Goal: Find specific page/section: Find specific page/section

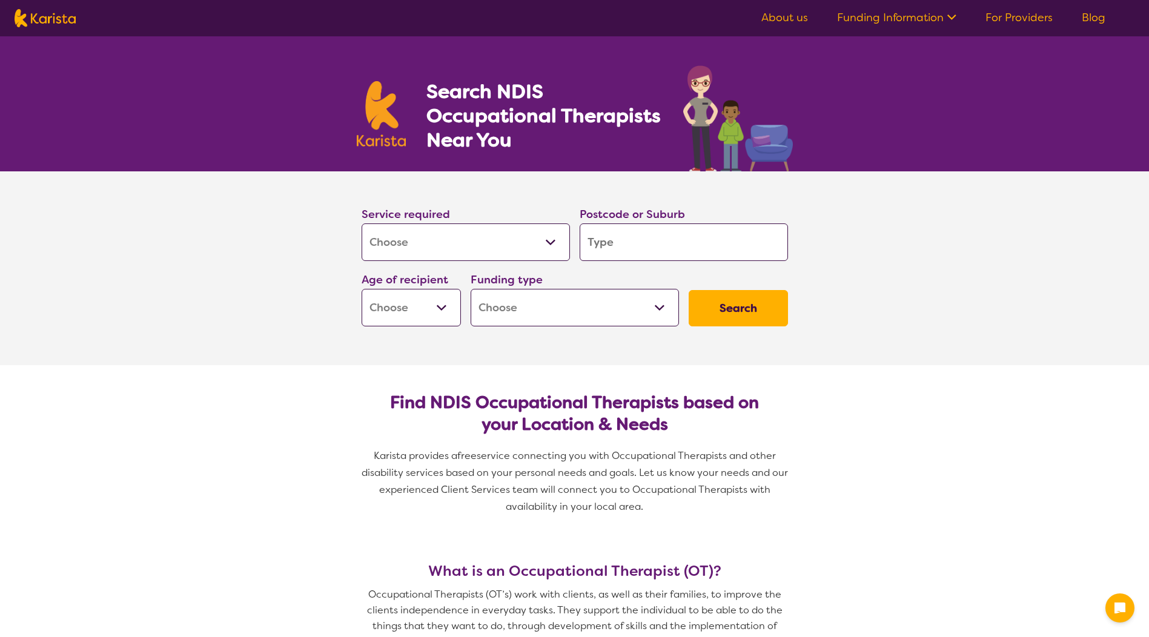
select select "[MEDICAL_DATA]"
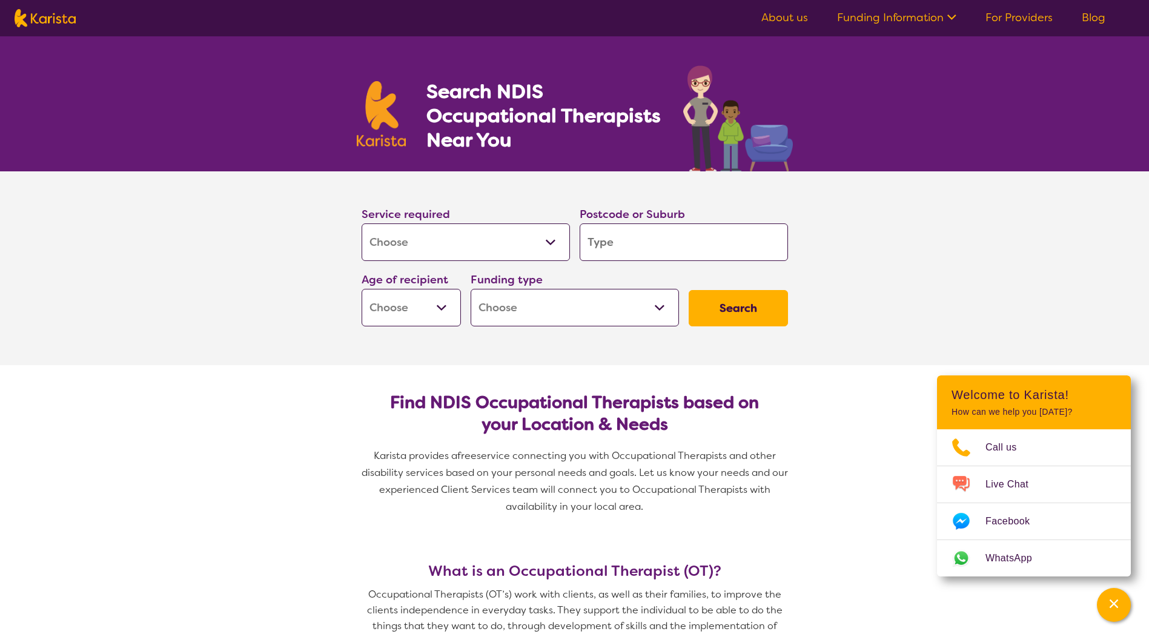
click at [607, 245] on input "search" at bounding box center [684, 242] width 208 height 38
type input "2"
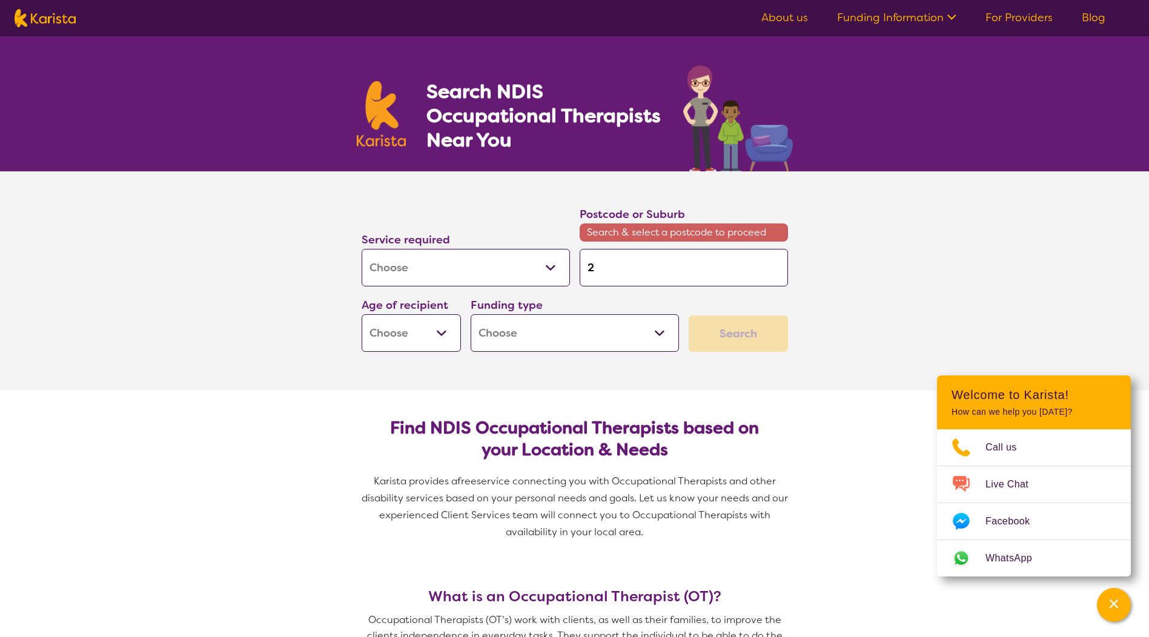
type input "22"
type input "225"
type input "2250"
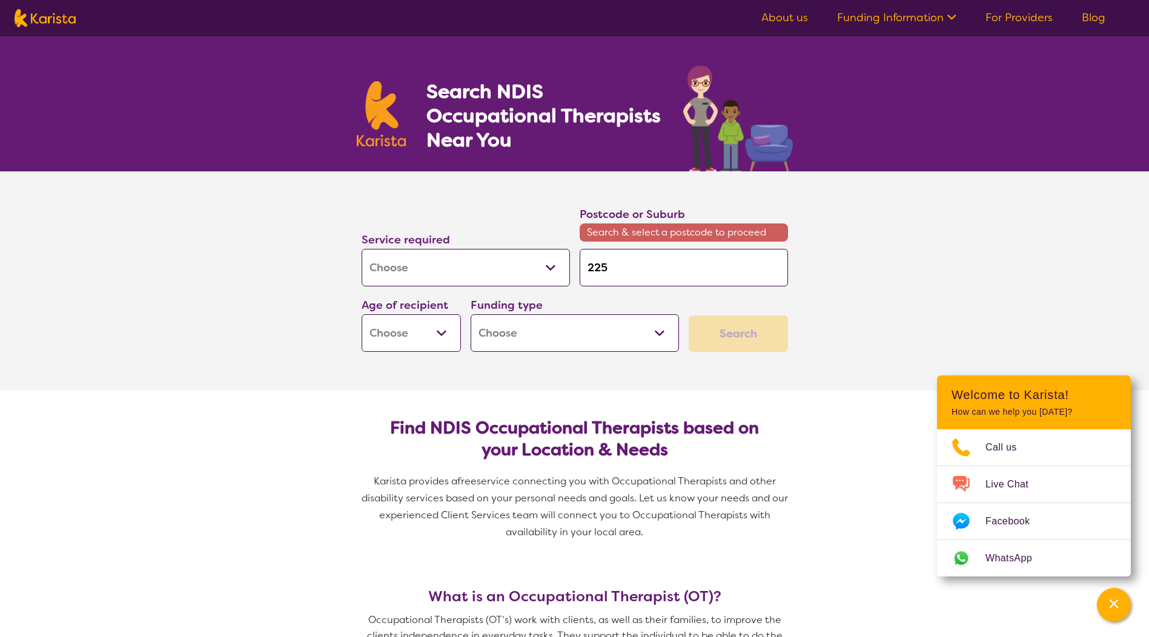
type input "2250"
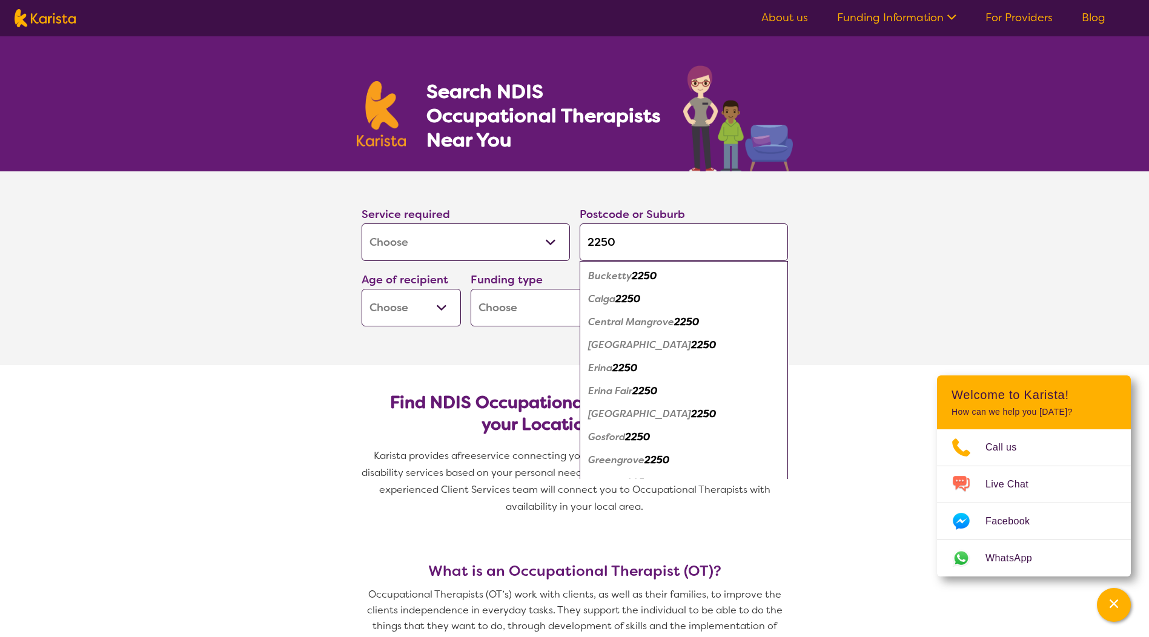
type input "2250"
click at [622, 346] on em "[GEOGRAPHIC_DATA]" at bounding box center [639, 345] width 103 height 13
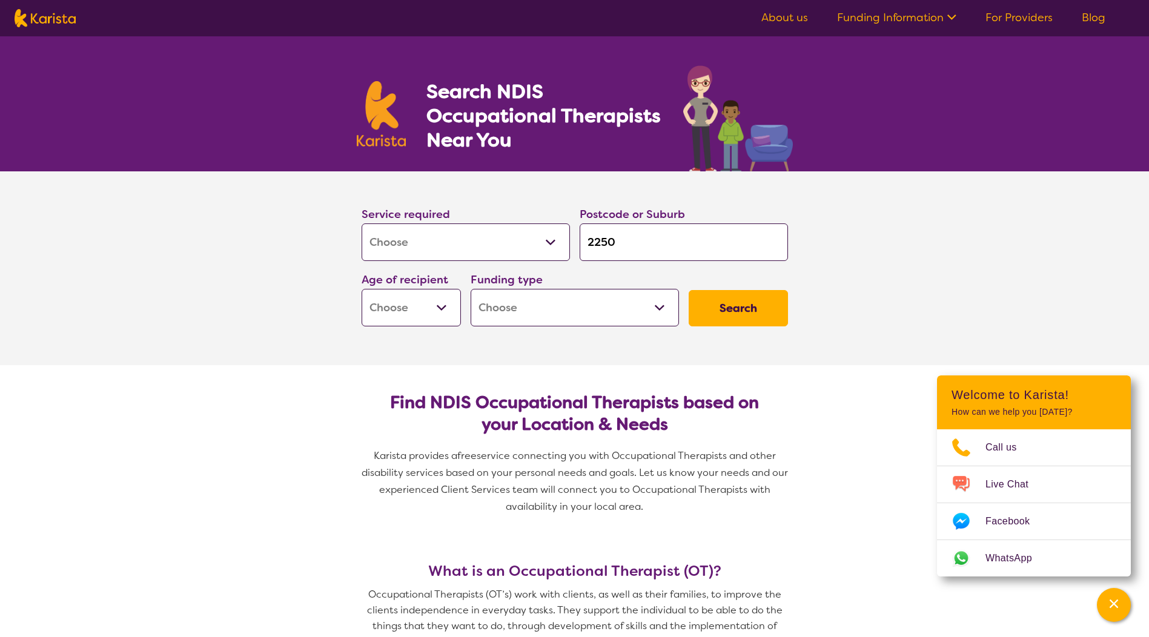
click at [445, 305] on select "Early Childhood - 0 to 9 Child - 10 to 11 Adolescent - 12 to 17 Adult - 18 to 6…" at bounding box center [411, 308] width 99 height 38
select select "AD"
click at [362, 289] on select "Early Childhood - 0 to 9 Child - 10 to 11 Adolescent - 12 to 17 Adult - 18 to 6…" at bounding box center [411, 308] width 99 height 38
select select "AD"
click at [526, 313] on select "Home Care Package (HCP) National Disability Insurance Scheme (NDIS) I don't know" at bounding box center [575, 308] width 208 height 38
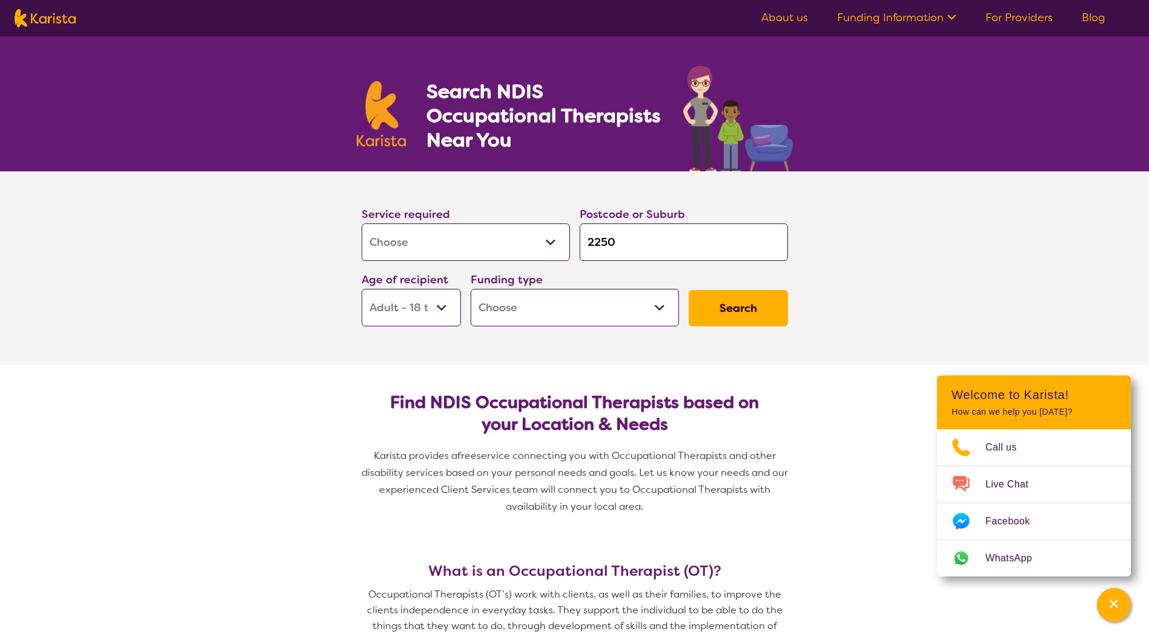
select select "NDIS"
click at [471, 289] on select "Home Care Package (HCP) National Disability Insurance Scheme (NDIS) I don't know" at bounding box center [575, 308] width 208 height 38
select select "NDIS"
click at [746, 313] on button "Search" at bounding box center [738, 308] width 99 height 36
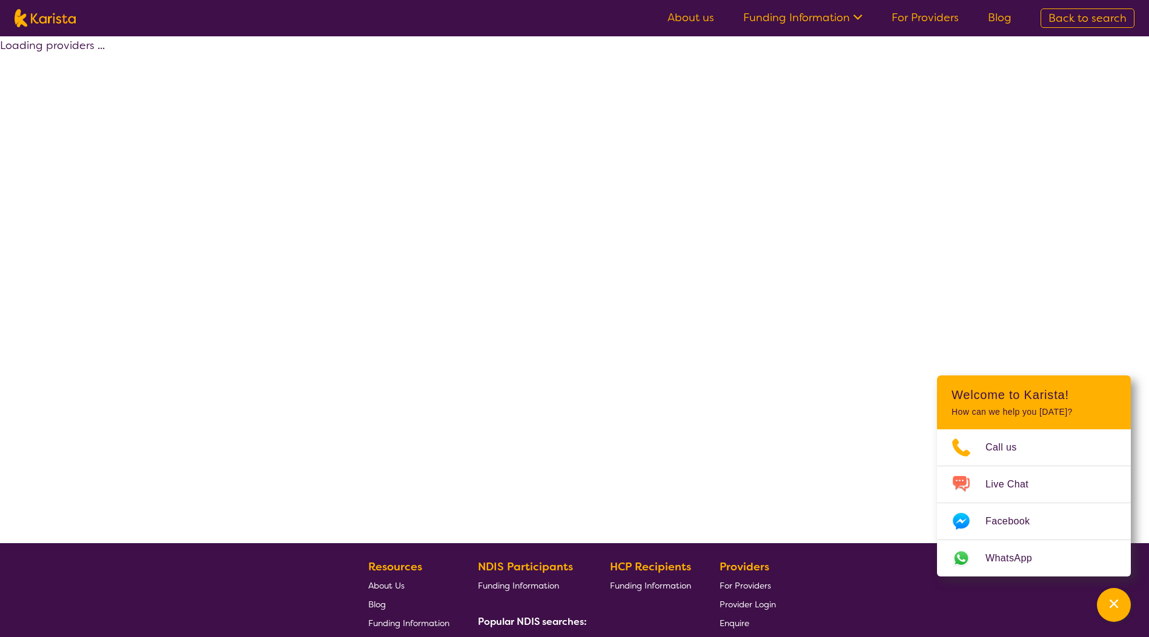
select select "by_score"
